Goal: Task Accomplishment & Management: Complete application form

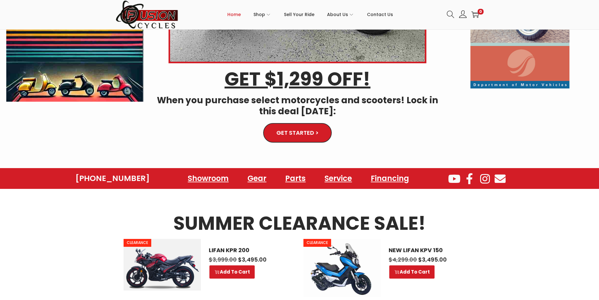
scroll to position [189, 0]
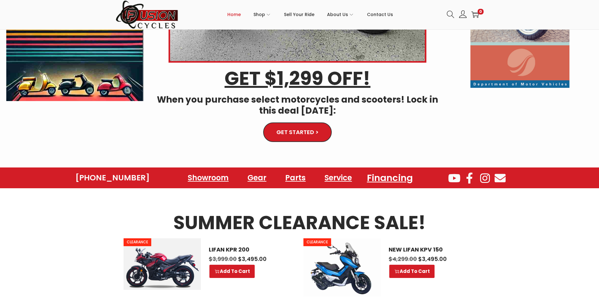
click at [384, 182] on link "Financing" at bounding box center [390, 177] width 61 height 17
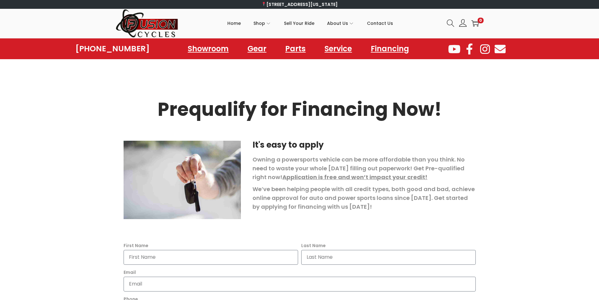
scroll to position [94, 0]
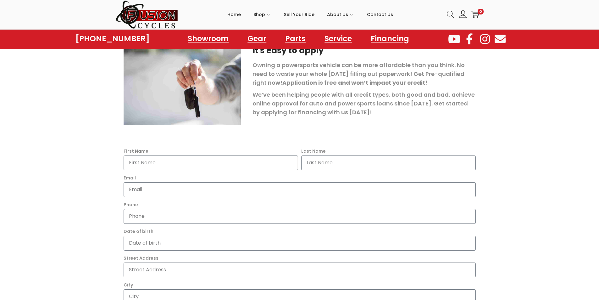
click at [264, 161] on input "First Name" at bounding box center [211, 162] width 175 height 15
type input "[PERSON_NAME]"
type input "Wise"
type input "[EMAIL_ADDRESS][DOMAIN_NAME]"
type input "7574010706"
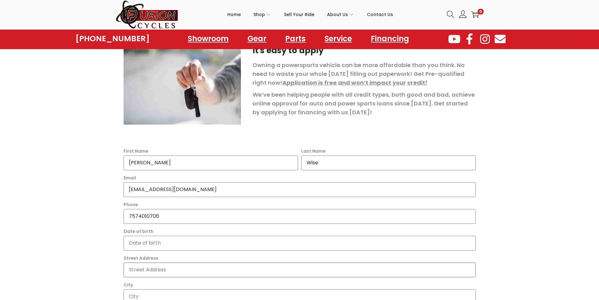
type input "1225 Derby Run"
type input "[US_STATE][GEOGRAPHIC_DATA]"
type input "[US_STATE]"
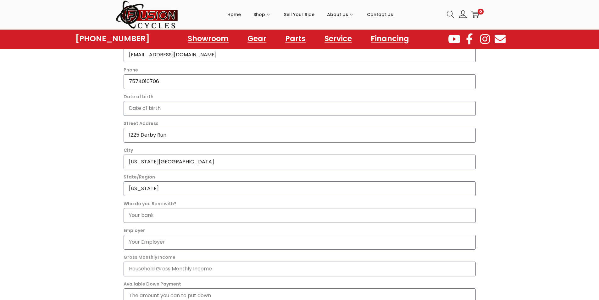
scroll to position [252, 0]
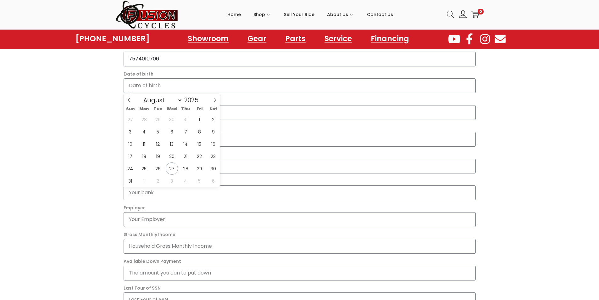
click at [227, 85] on input "Date of birth" at bounding box center [300, 85] width 352 height 15
type input "0828-02-09"
type input "828"
click at [78, 101] on section "It's easy to apply Owning a powersports vehicle can be more affordable than you…" at bounding box center [299, 139] width 599 height 506
select select "1"
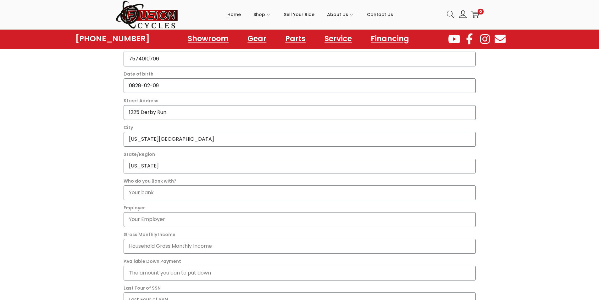
click at [184, 82] on input "0828-02-09" at bounding box center [300, 85] width 352 height 15
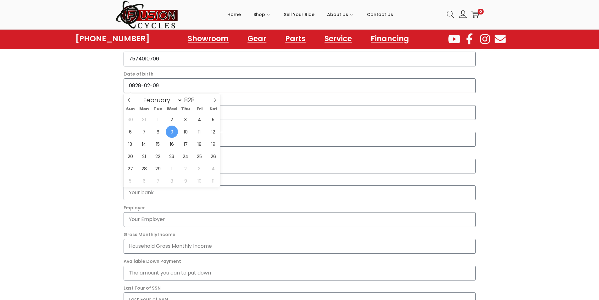
click at [184, 82] on input "0828-02-09" at bounding box center [300, 85] width 352 height 15
type input "[DATE]"
click at [98, 93] on section "It's easy to apply Owning a powersports vehicle can be more affordable than you…" at bounding box center [299, 139] width 599 height 506
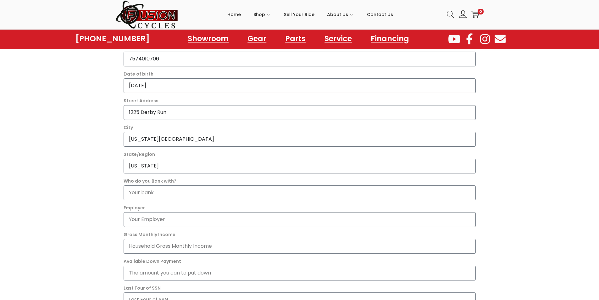
click at [177, 89] on input "[DATE]" at bounding box center [300, 85] width 352 height 15
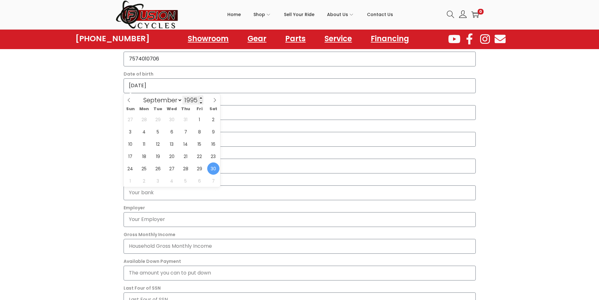
click at [189, 98] on input "1995" at bounding box center [193, 100] width 21 height 9
click at [203, 98] on span at bounding box center [201, 98] width 4 height 5
click at [201, 100] on span at bounding box center [201, 102] width 4 height 5
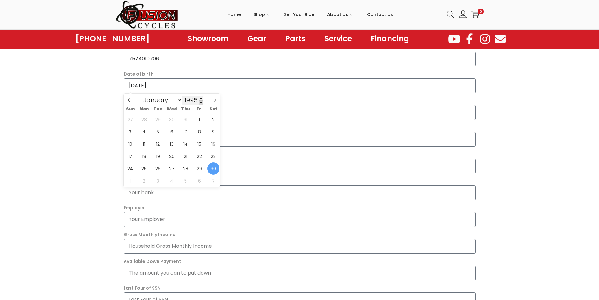
click at [201, 100] on span at bounding box center [201, 102] width 4 height 5
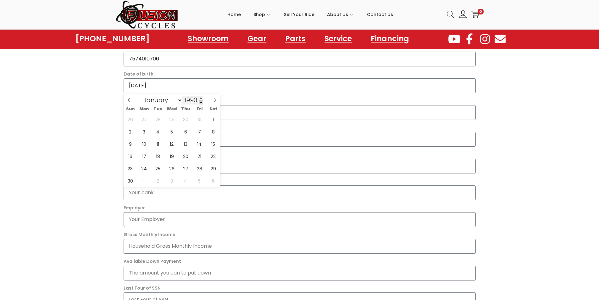
click at [201, 100] on span at bounding box center [201, 102] width 4 height 5
type input "1989"
click at [179, 100] on select "January February March April May June July August September October November De…" at bounding box center [162, 100] width 42 height 9
select select "7"
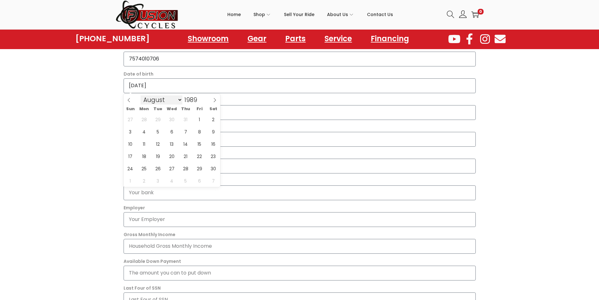
click at [141, 95] on select "January February March April May June July August September October November De…" at bounding box center [162, 99] width 42 height 9
click at [132, 156] on span "20" at bounding box center [130, 156] width 12 height 12
type input "[DATE]"
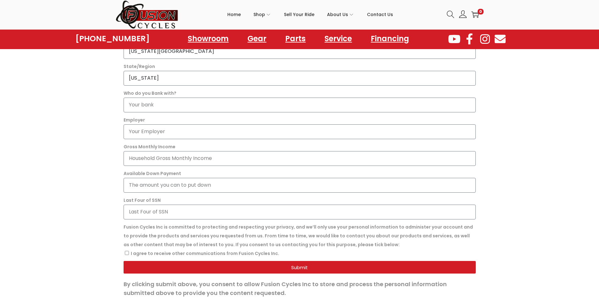
scroll to position [346, 0]
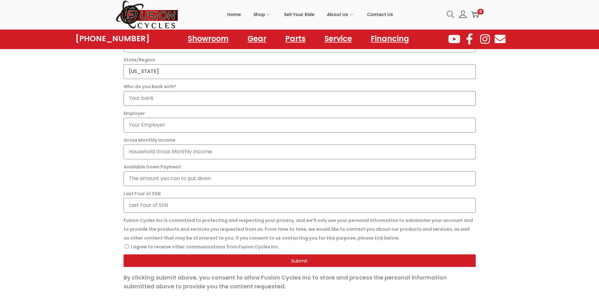
click at [197, 96] on input "Who do you Bank with?" at bounding box center [300, 98] width 352 height 15
type input "Navy Federal"
click at [194, 123] on input "Employer" at bounding box center [300, 125] width 352 height 15
type input "Paragon Systems"
click at [209, 151] on input "Gross Monthly Income" at bounding box center [300, 151] width 352 height 15
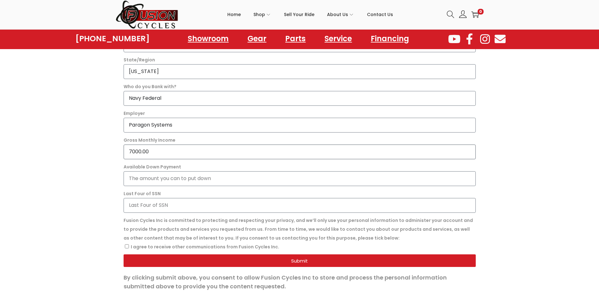
click at [132, 150] on input "7000.00" at bounding box center [300, 151] width 352 height 15
type input "7,000.00"
click at [233, 180] on input "Available Down Payment" at bounding box center [300, 178] width 352 height 15
type input "500.00"
click at [203, 210] on input "Last Four of SSN" at bounding box center [300, 205] width 352 height 15
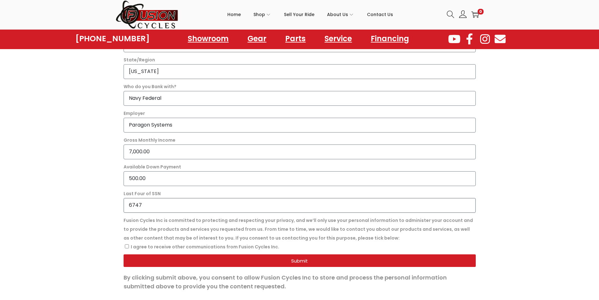
type input "6747"
click at [128, 247] on input "I agree to receive other communications from Fusion Cycles Inc." at bounding box center [127, 246] width 4 height 4
checkbox input "true"
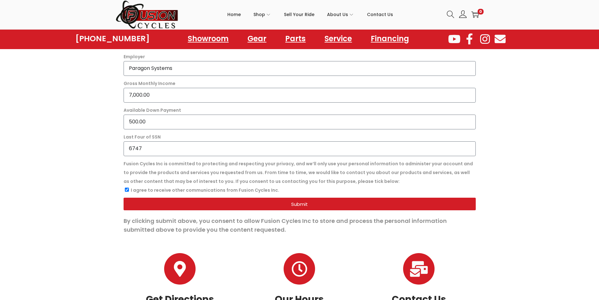
scroll to position [409, 0]
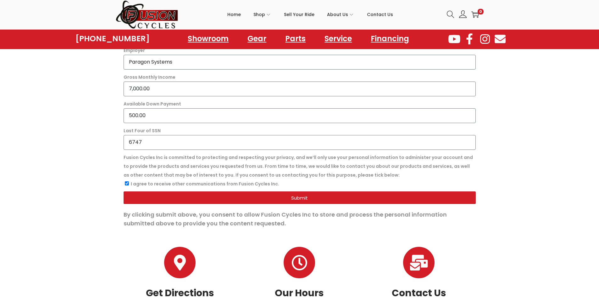
click at [271, 201] on button "Submit" at bounding box center [300, 197] width 352 height 13
